Goal: Navigation & Orientation: Find specific page/section

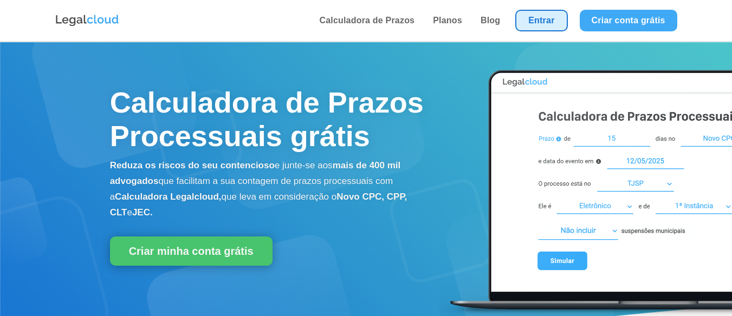
click at [561, 14] on link "Entrar" at bounding box center [541, 21] width 52 height 22
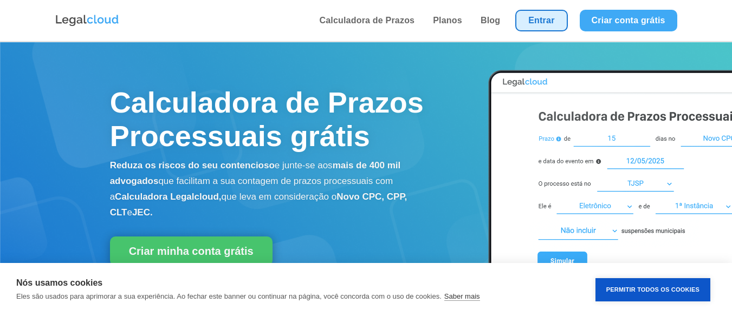
click at [537, 22] on link "Entrar" at bounding box center [541, 21] width 52 height 22
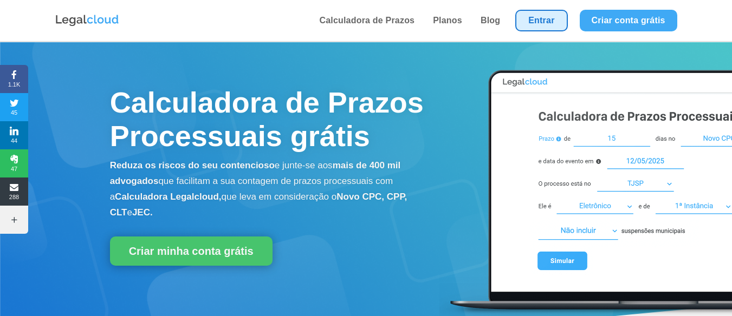
click at [544, 24] on link "Entrar" at bounding box center [541, 21] width 52 height 22
click at [547, 27] on link "Entrar" at bounding box center [541, 21] width 52 height 22
click at [525, 19] on link "Entrar" at bounding box center [541, 21] width 52 height 22
click at [554, 16] on link "Entrar" at bounding box center [541, 21] width 52 height 22
click at [540, 19] on link "Entrar" at bounding box center [541, 21] width 52 height 22
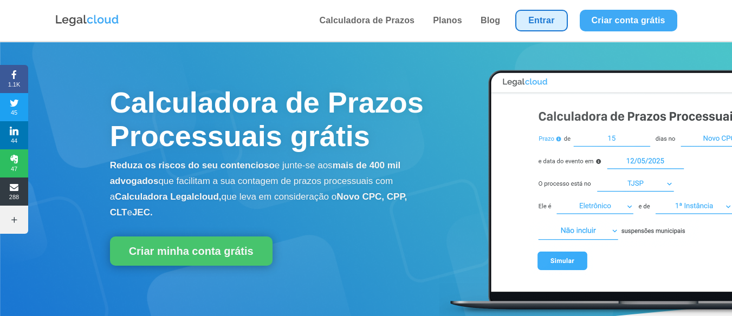
click at [553, 22] on link "Entrar" at bounding box center [541, 21] width 52 height 22
